Goal: Transaction & Acquisition: Purchase product/service

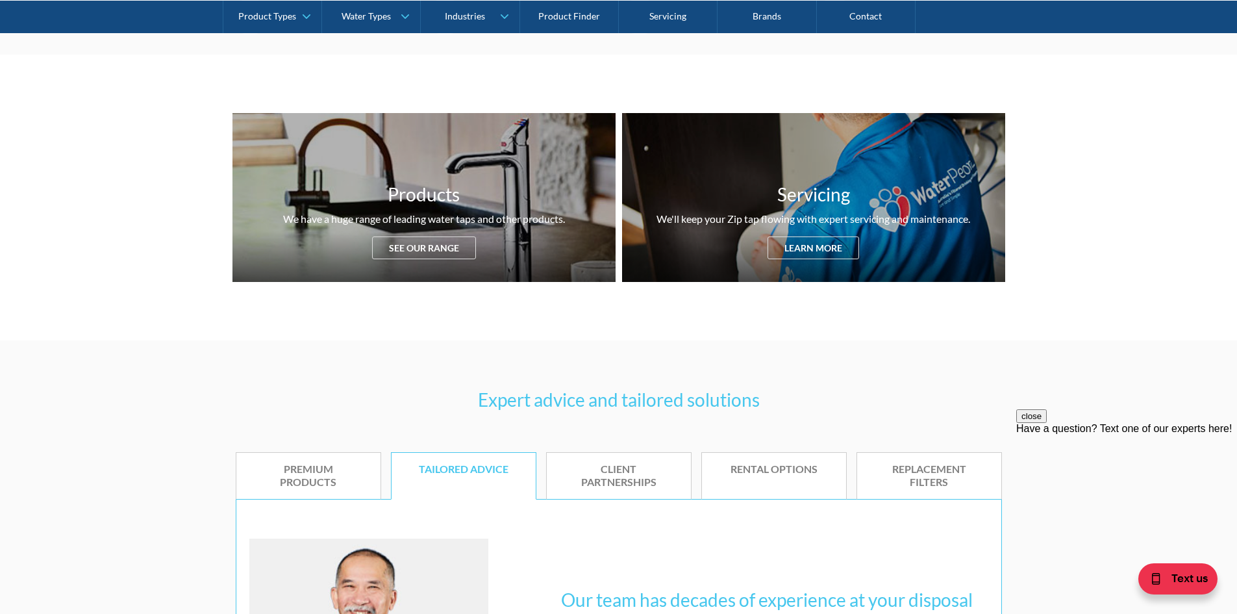
scroll to position [455, 0]
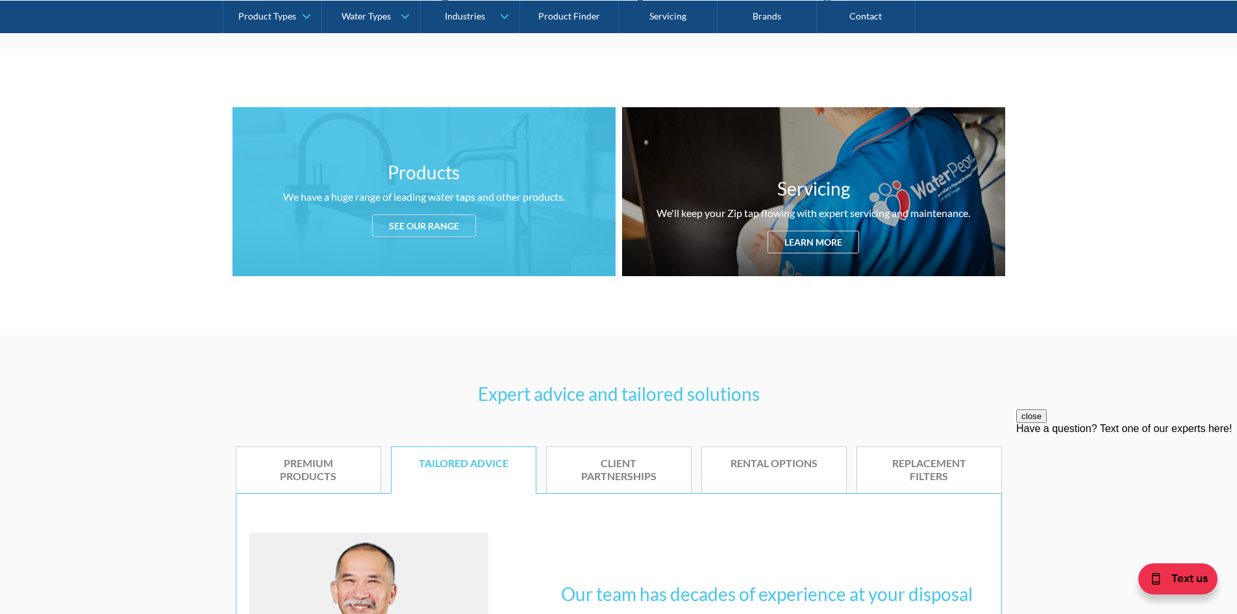
click at [450, 237] on div "Products We have a huge range of leading water taps and other products. See our…" at bounding box center [423, 191] width 383 height 169
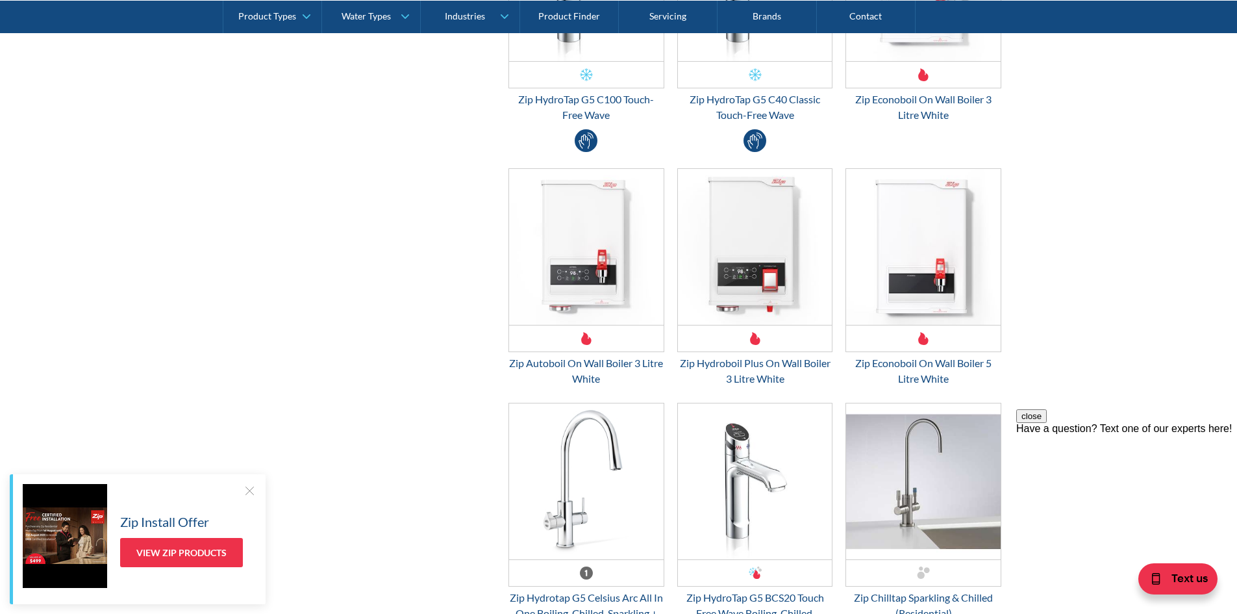
scroll to position [3213, 0]
click at [255, 492] on div at bounding box center [249, 490] width 13 height 13
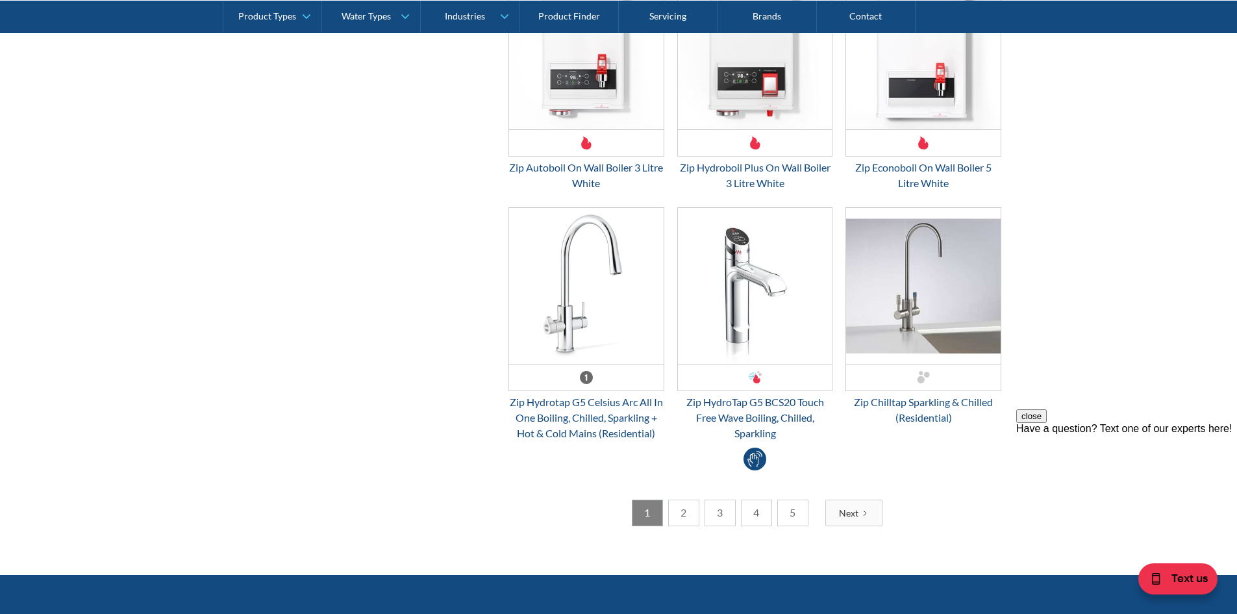
scroll to position [3472, 0]
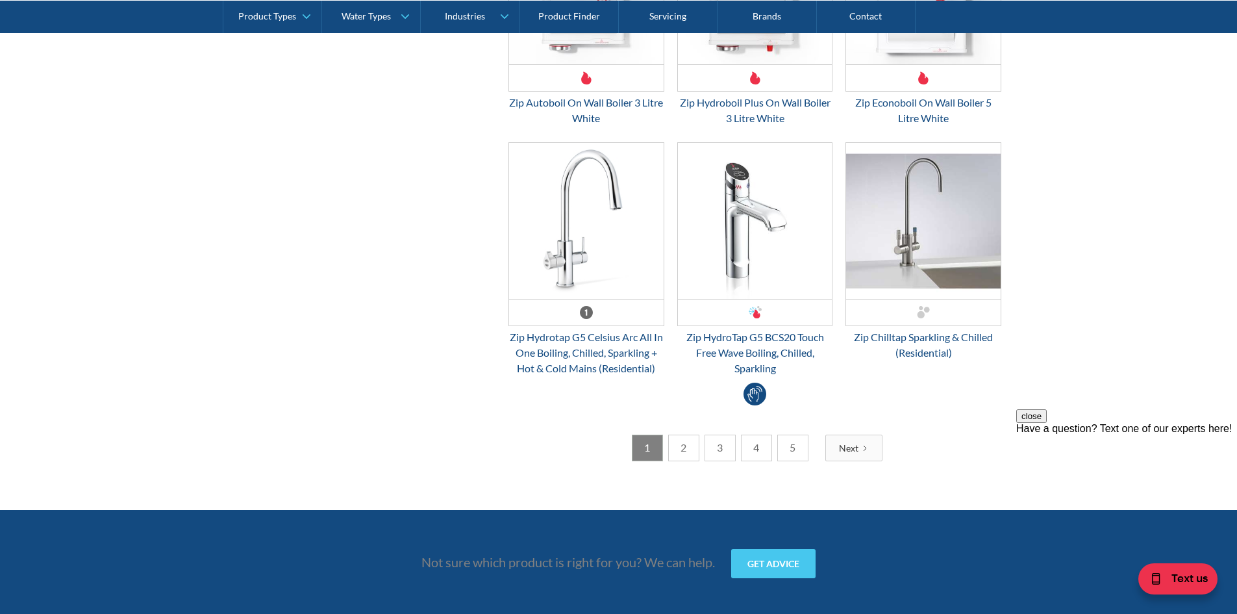
click at [688, 453] on link "2" at bounding box center [683, 447] width 31 height 27
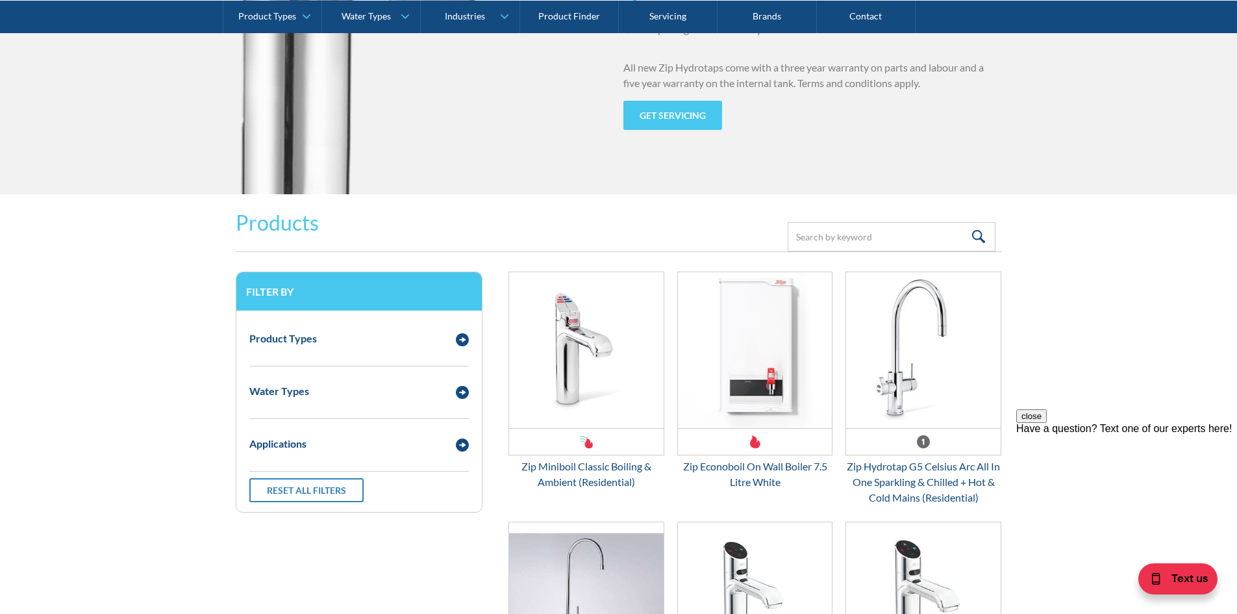
scroll to position [1524, 0]
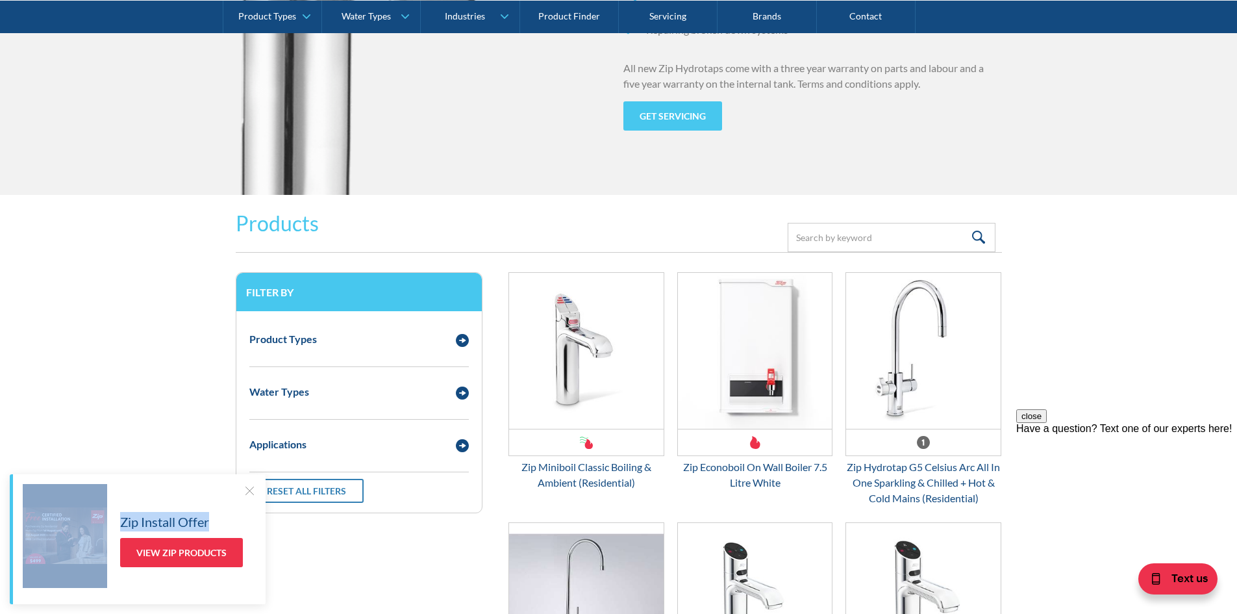
click at [242, 492] on div "Zip Install Offer View Zip Products" at bounding box center [139, 536] width 233 height 104
click at [247, 492] on div at bounding box center [249, 490] width 13 height 13
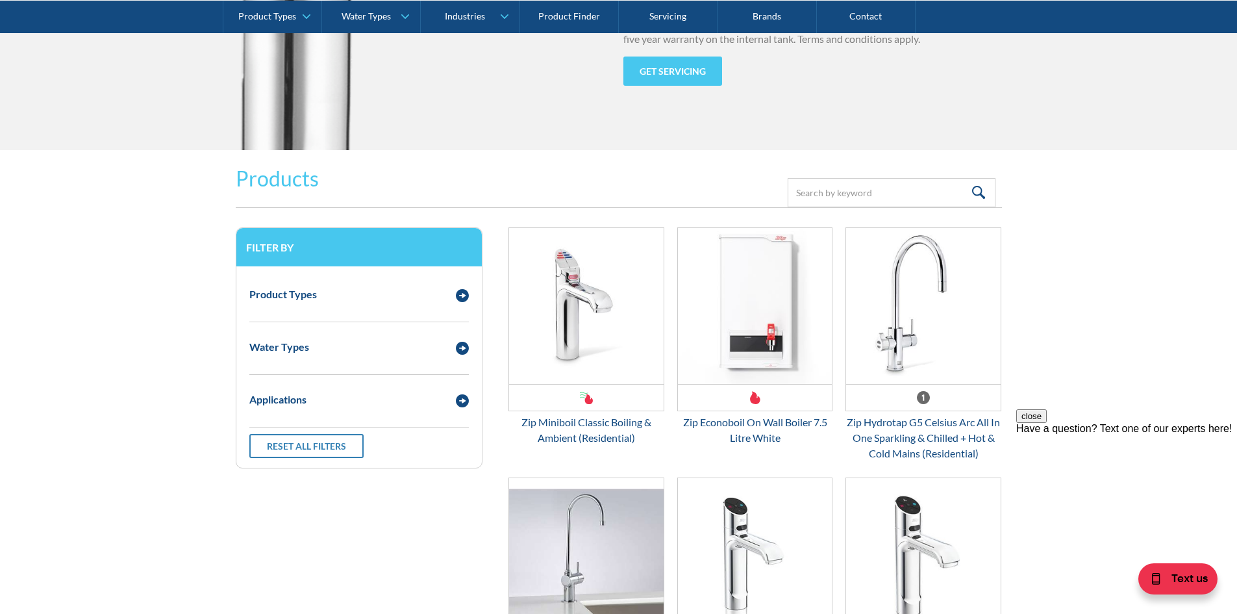
scroll to position [1589, 0]
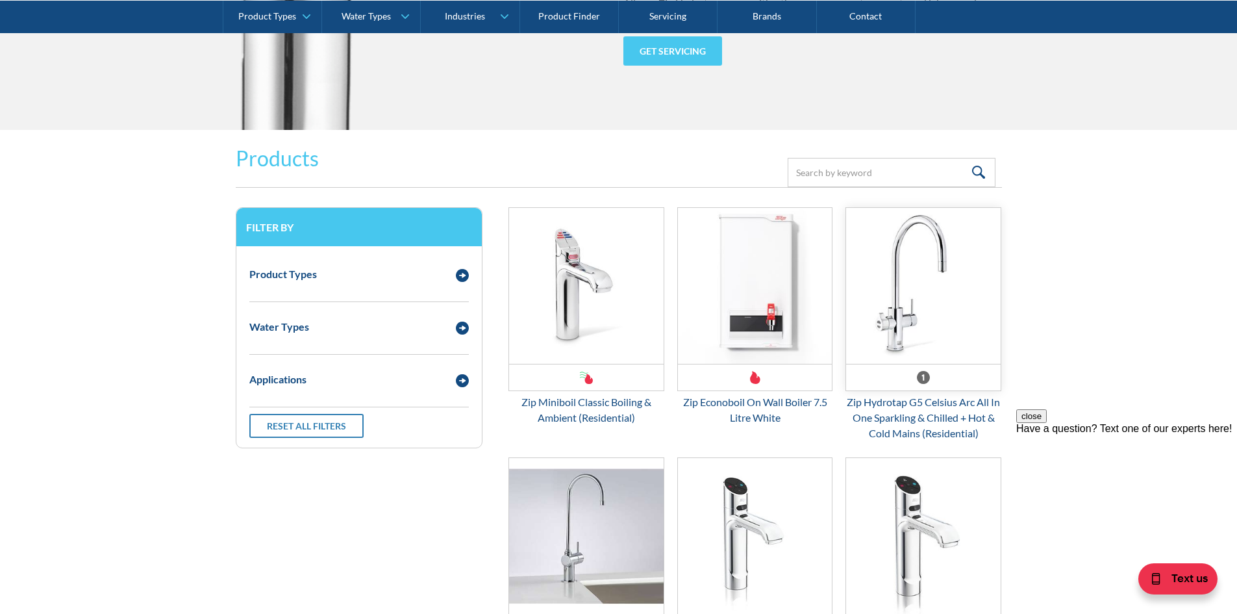
click at [950, 294] on img "Email Form 3" at bounding box center [923, 286] width 155 height 156
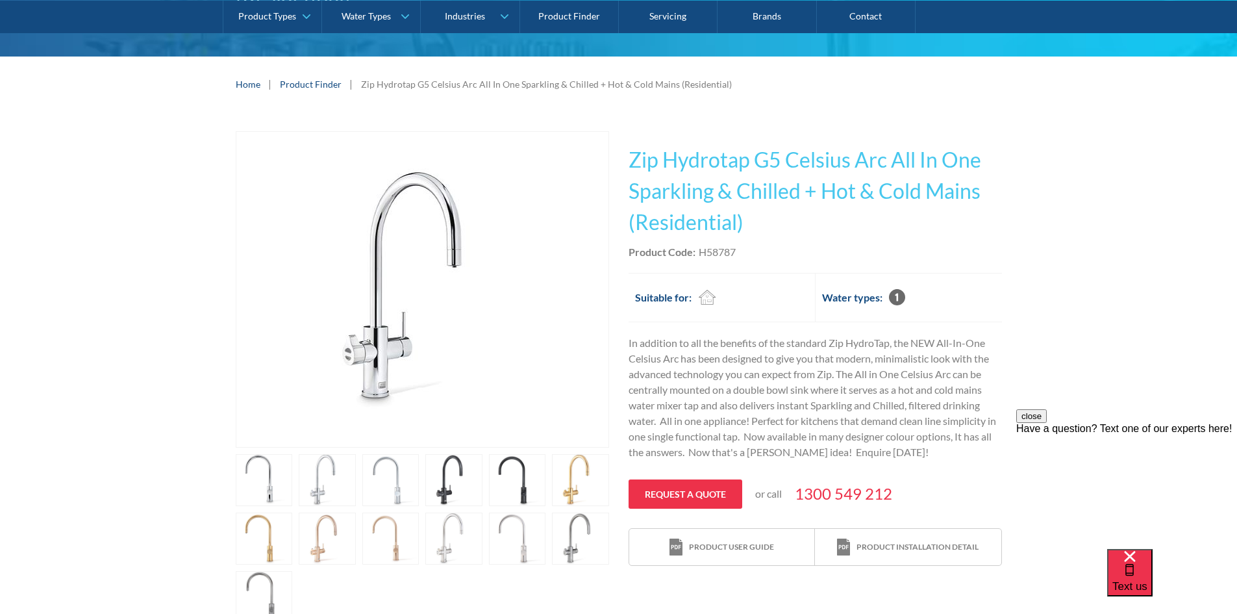
click at [591, 492] on link "open lightbox" at bounding box center [580, 480] width 57 height 52
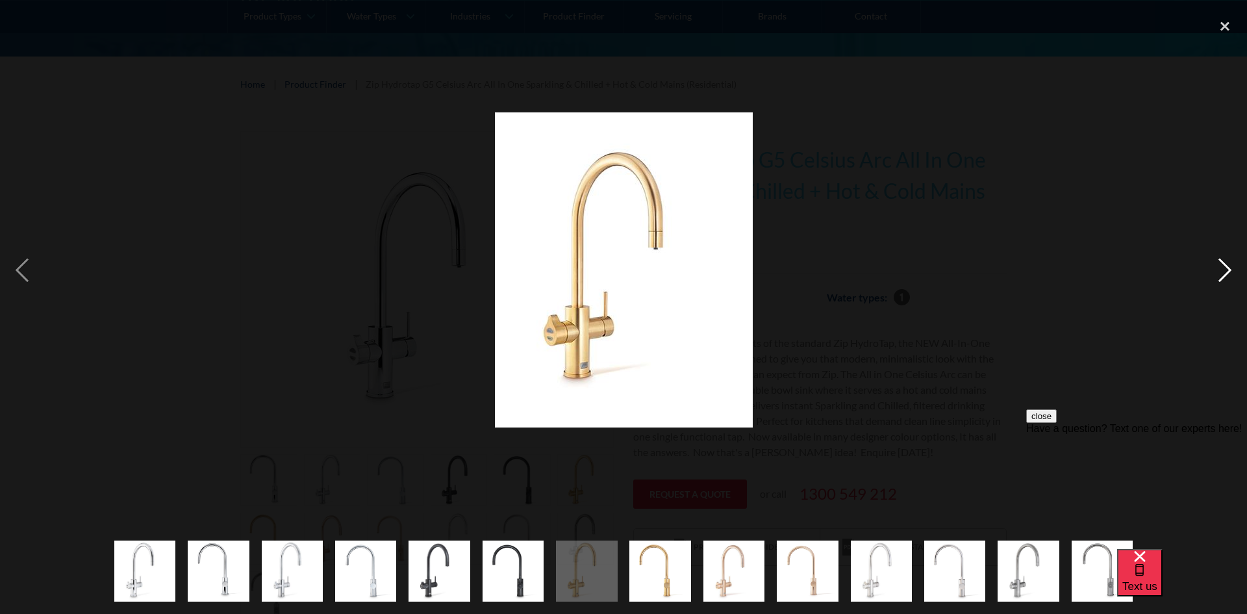
click at [1230, 262] on div "next image" at bounding box center [1225, 270] width 44 height 516
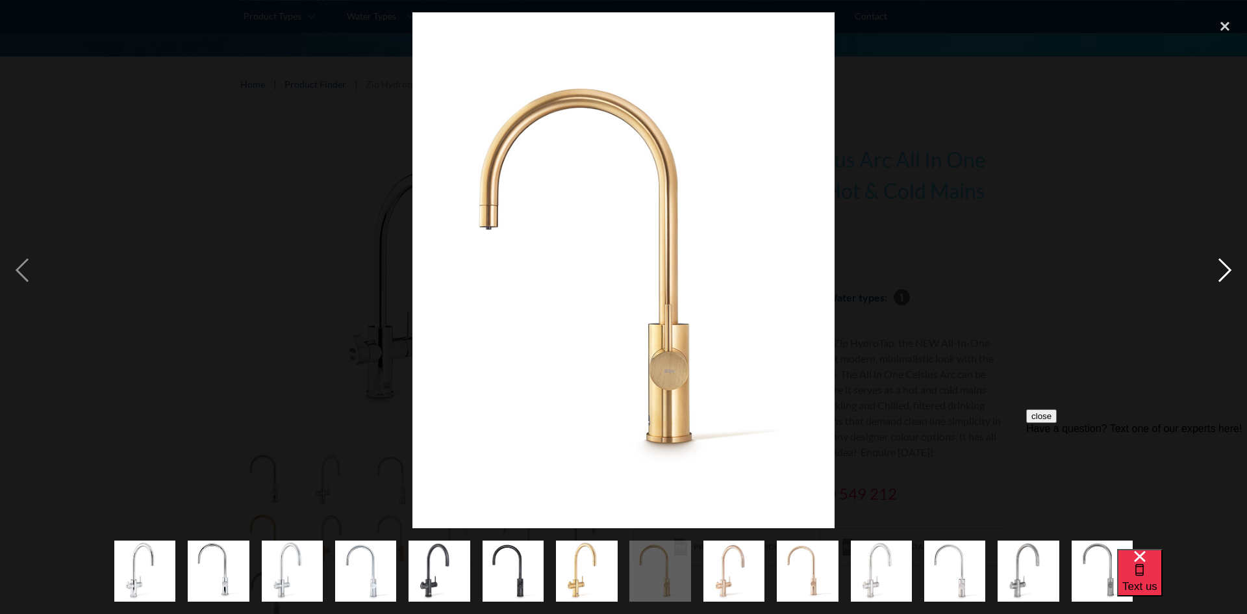
click at [1230, 262] on div "next image" at bounding box center [1225, 270] width 44 height 516
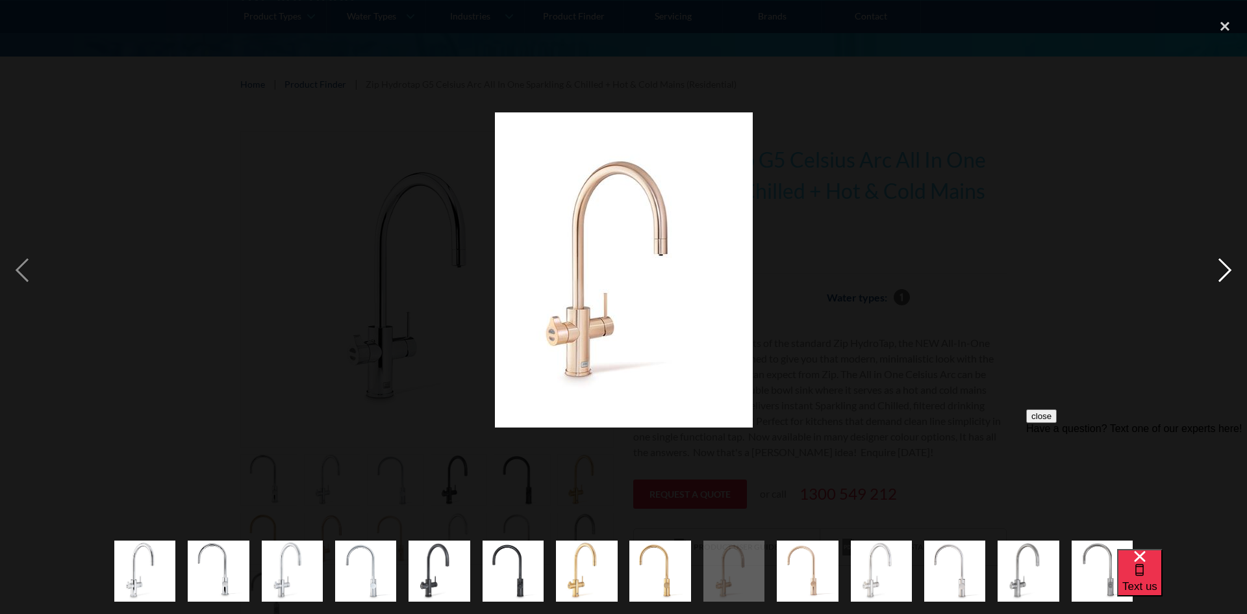
click at [1230, 262] on div "next image" at bounding box center [1225, 270] width 44 height 516
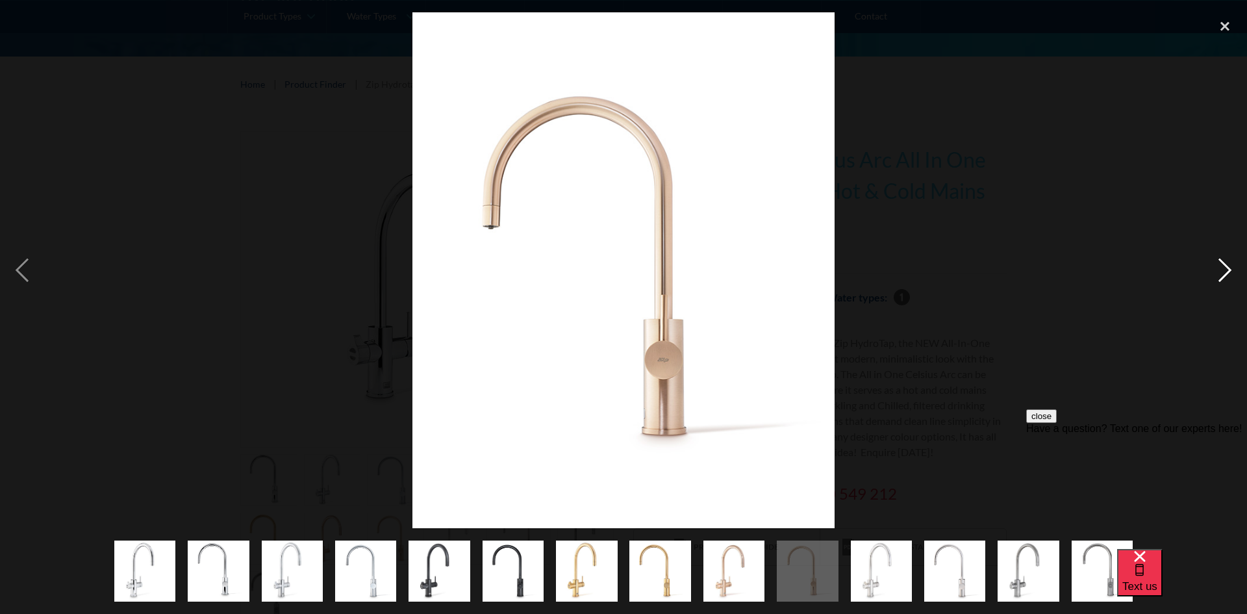
click at [1227, 264] on div "next image" at bounding box center [1225, 270] width 44 height 516
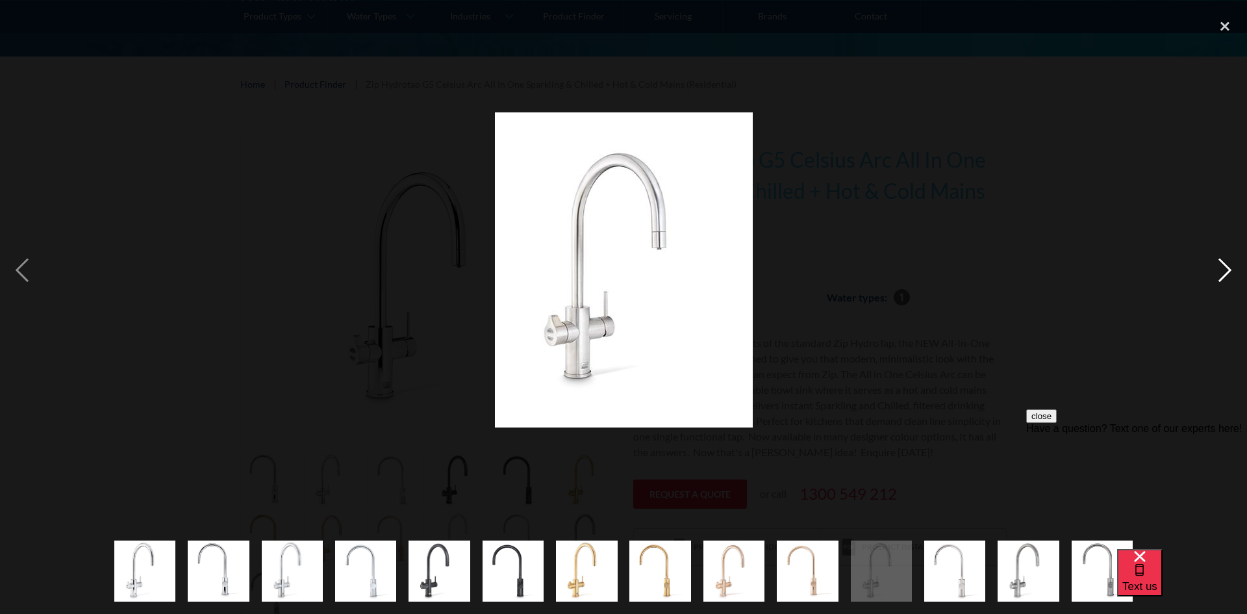
click at [1225, 266] on div "next image" at bounding box center [1225, 270] width 44 height 516
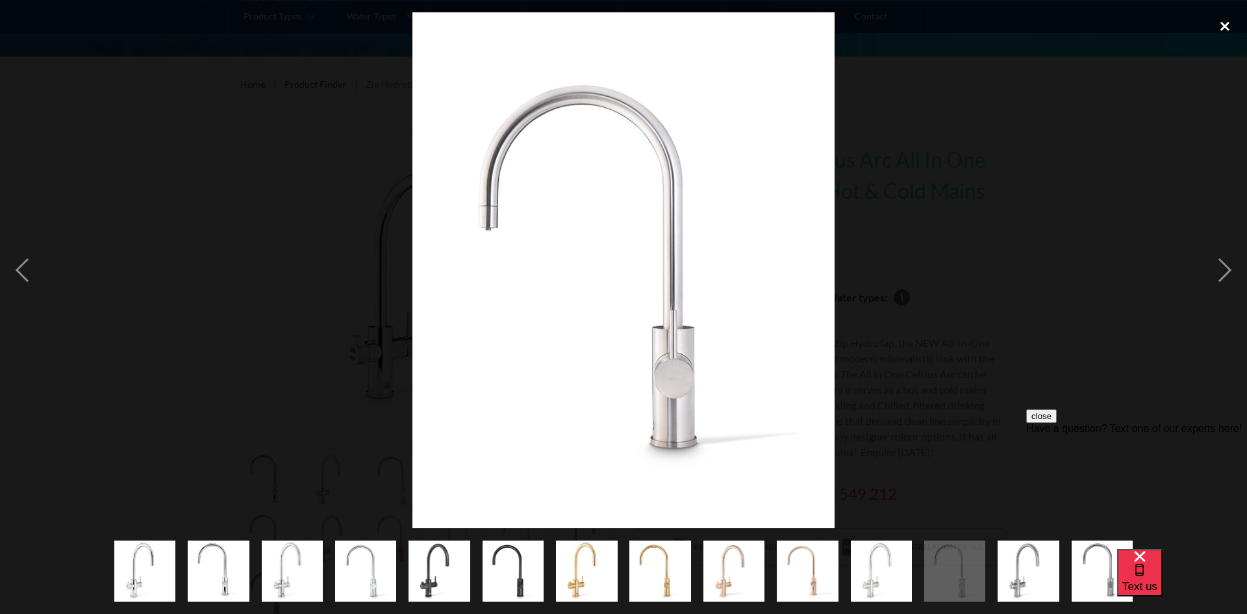
click at [1222, 31] on div "close lightbox" at bounding box center [1225, 26] width 44 height 29
